Goal: Task Accomplishment & Management: Use online tool/utility

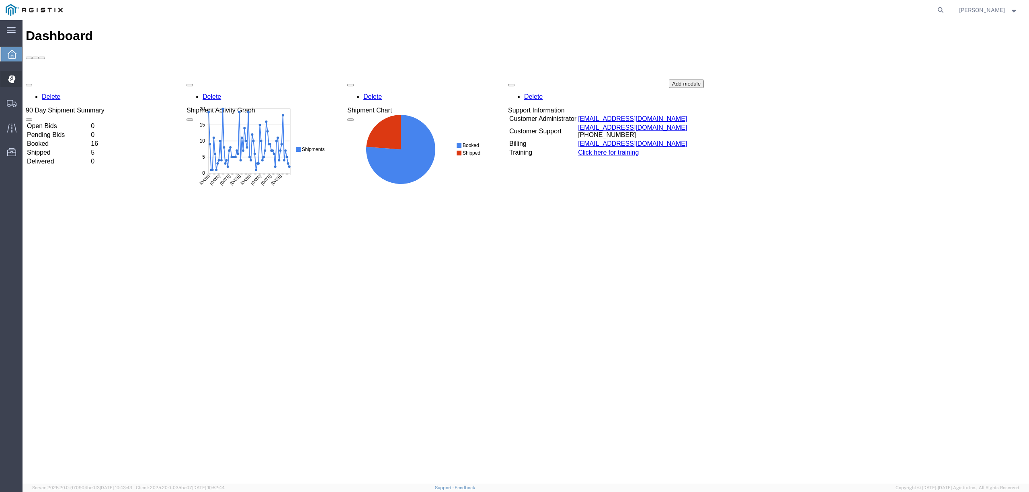
click at [28, 80] on span "Dispatch Manager" at bounding box center [25, 79] width 6 height 16
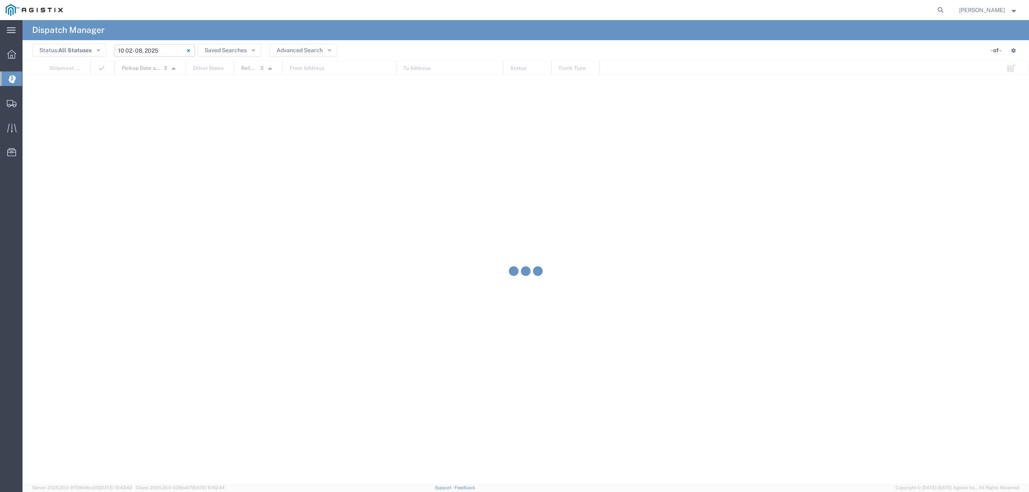
click at [142, 53] on input "10/02/2025 - 10/08/2025" at bounding box center [155, 51] width 80 height 12
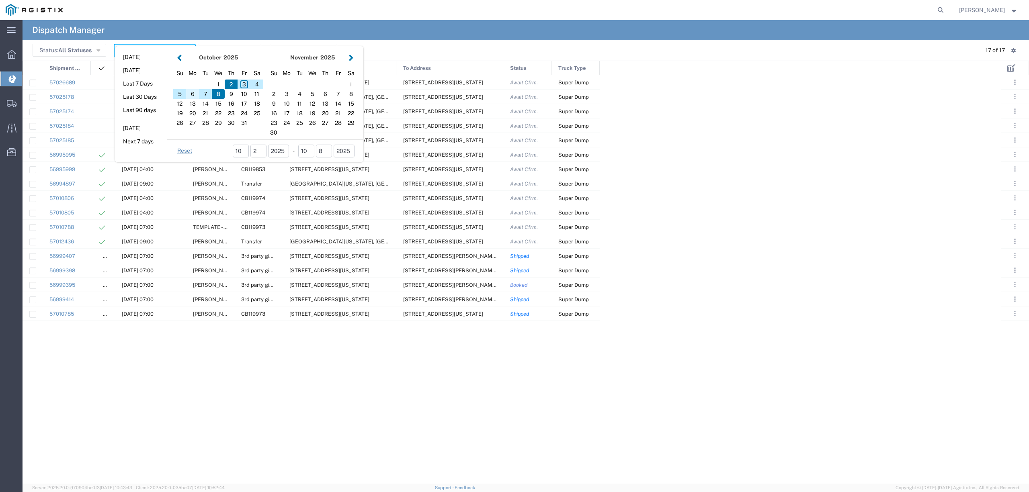
click at [194, 92] on div "6" at bounding box center [192, 94] width 13 height 10
type input "[DATE]"
type input "10/06/2025 - 10/06/2025"
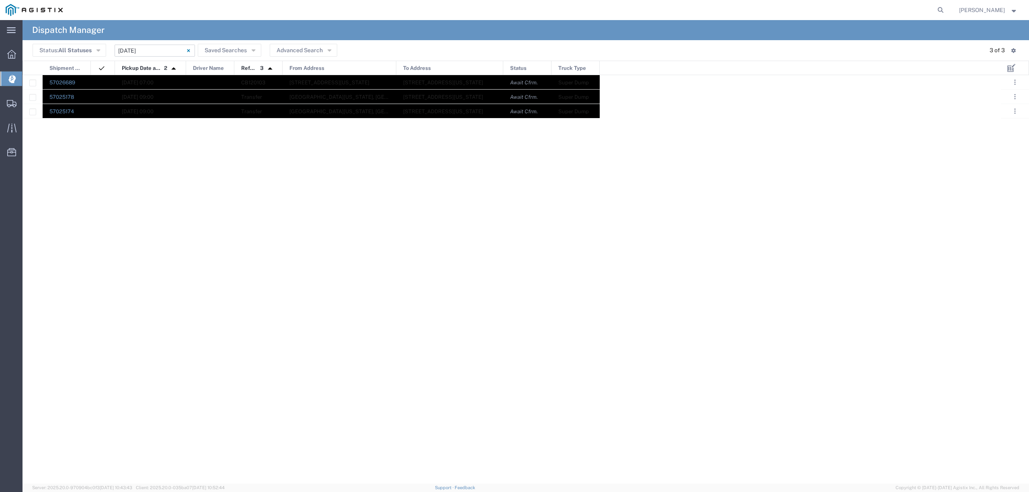
drag, startPoint x: 75, startPoint y: 78, endPoint x: 594, endPoint y: 108, distance: 520.0
click at [594, 108] on div "57026689 10/06/2025, 07:00 CB120103 6069 State Hwy 99w, Corning, California, 96…" at bounding box center [311, 96] width 577 height 43
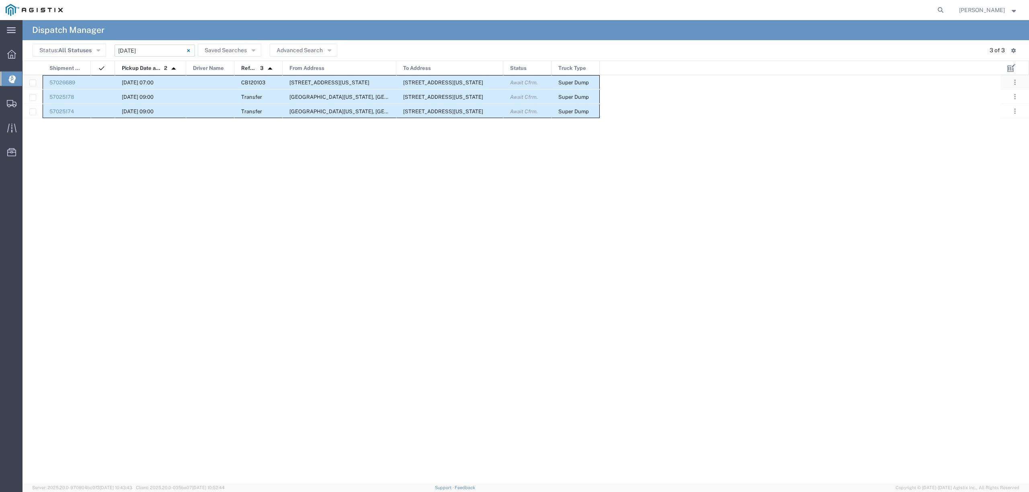
drag, startPoint x: 61, startPoint y: 82, endPoint x: 370, endPoint y: 305, distance: 381.6
click at [370, 305] on div "57026689 10/06/2025, 07:00 CB120103 6069 State Hwy 99w, Corning, California, 96…" at bounding box center [512, 279] width 978 height 409
